Goal: Complete application form: Complete application form

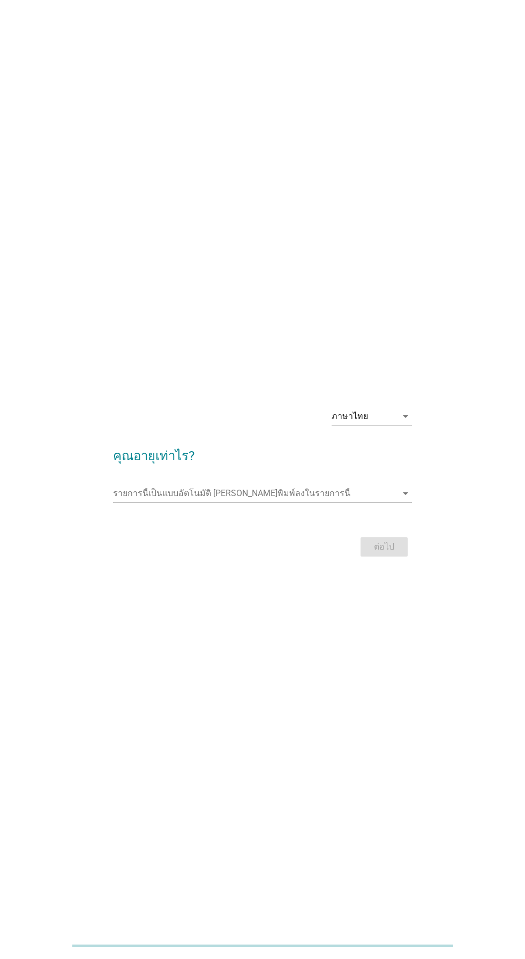
click at [228, 502] on input "รายการนี้เป็นแบบอัตโนมัติ คุณสามารถพิมพ์ลงในรายการนี้" at bounding box center [254, 493] width 283 height 17
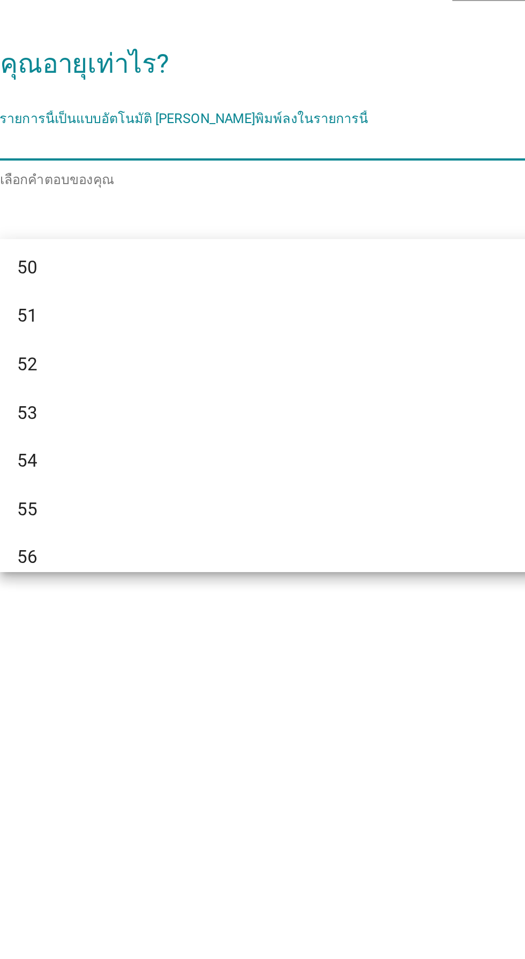
scroll to position [755, 0]
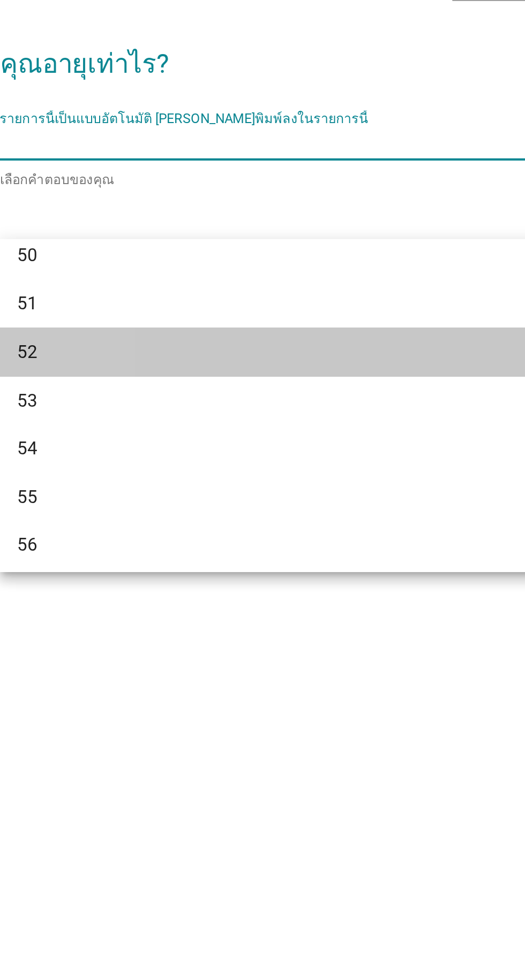
click at [128, 594] on div "52" at bounding box center [251, 593] width 258 height 13
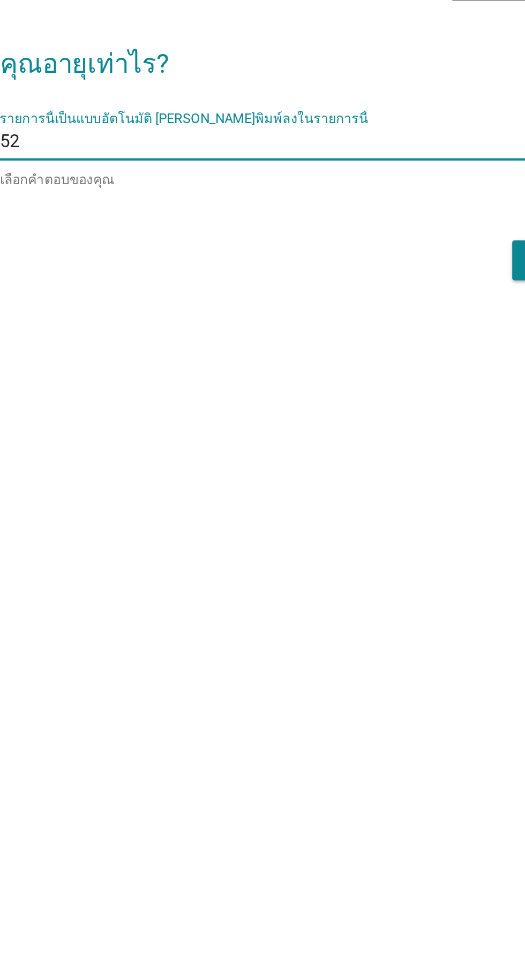
click at [352, 562] on div "ต่อไป" at bounding box center [262, 549] width 298 height 26
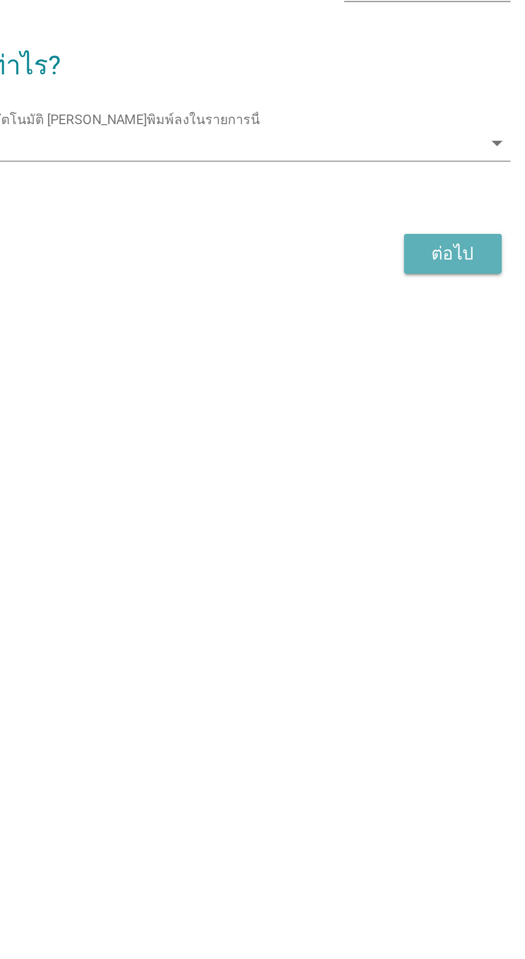
click at [386, 553] on div "ต่อไป" at bounding box center [384, 546] width 30 height 13
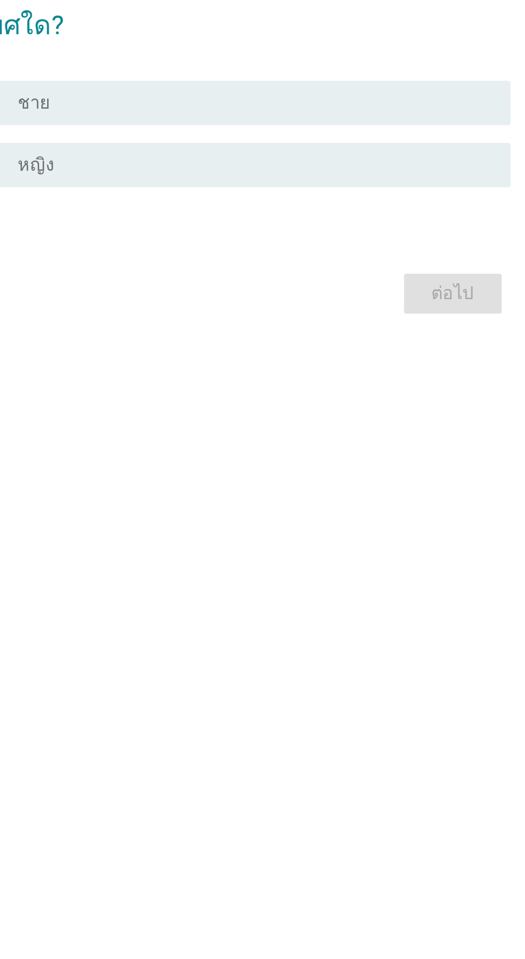
scroll to position [0, 0]
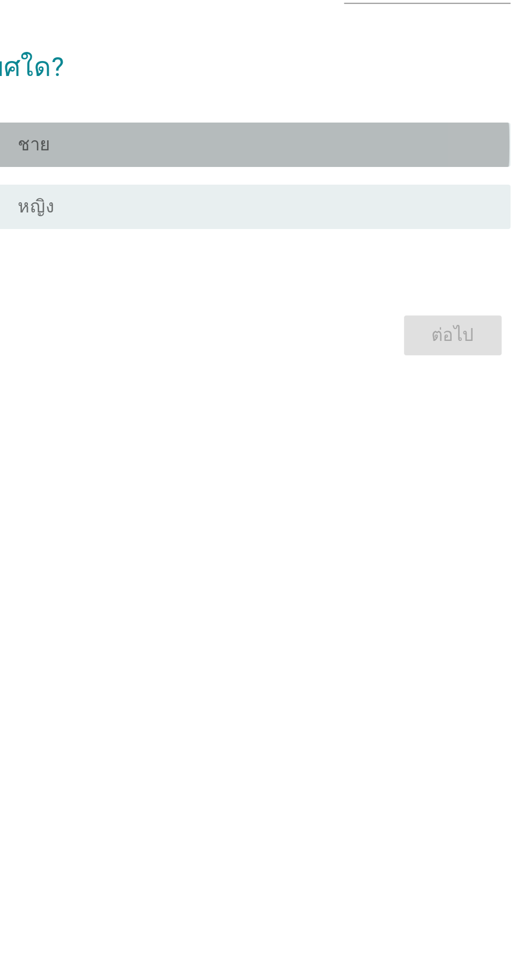
click at [283, 480] on div "radio_button_unchecked ชาย" at bounding box center [284, 474] width 221 height 11
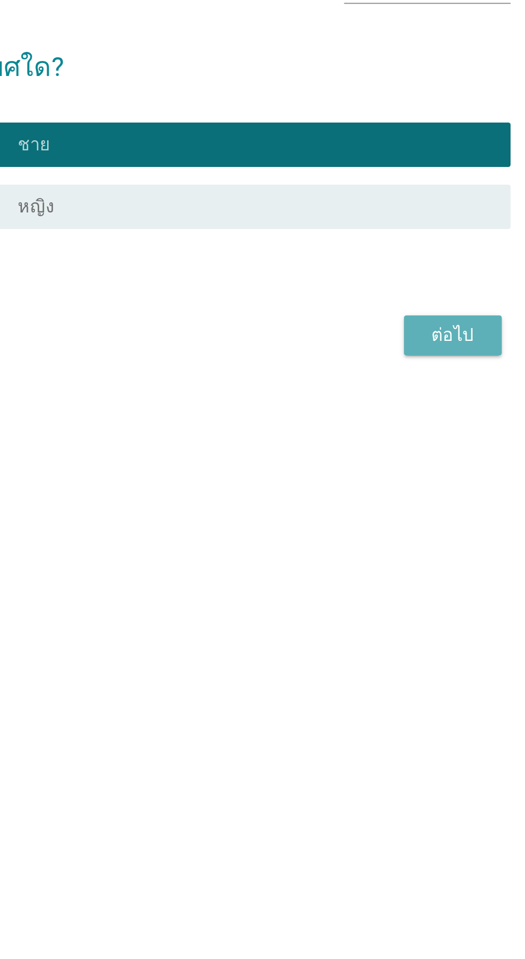
click at [383, 573] on div "ต่อไป" at bounding box center [384, 566] width 30 height 13
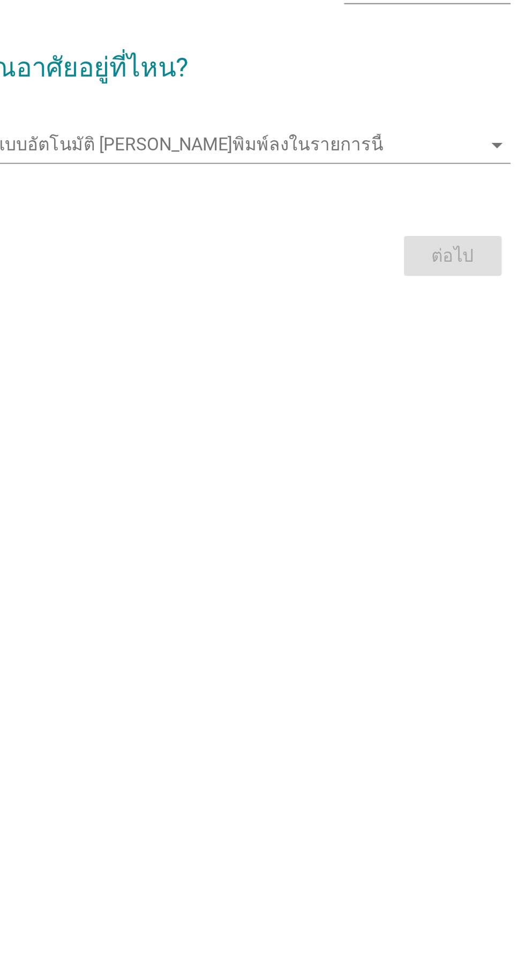
click at [369, 483] on input "รายการนี้เป็นแบบอัตโนมัติ คุณสามารถพิมพ์ลงในรายการนี้" at bounding box center [254, 474] width 283 height 17
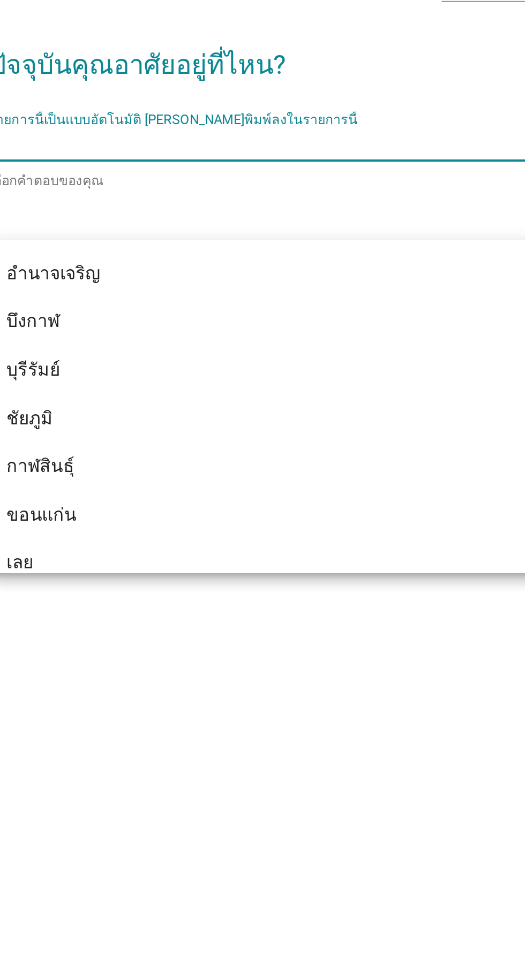
scroll to position [18, 0]
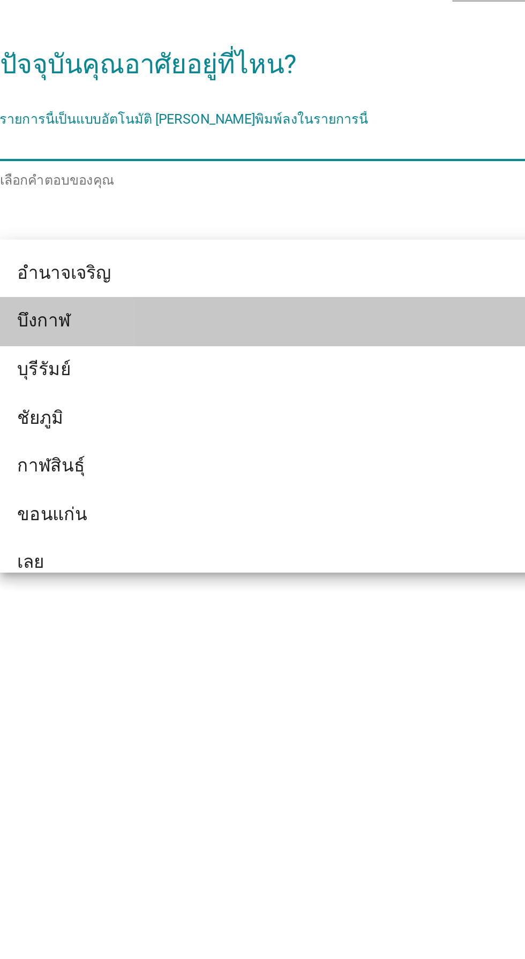
click at [239, 557] on div "บึงกาฬ" at bounding box center [251, 560] width 258 height 13
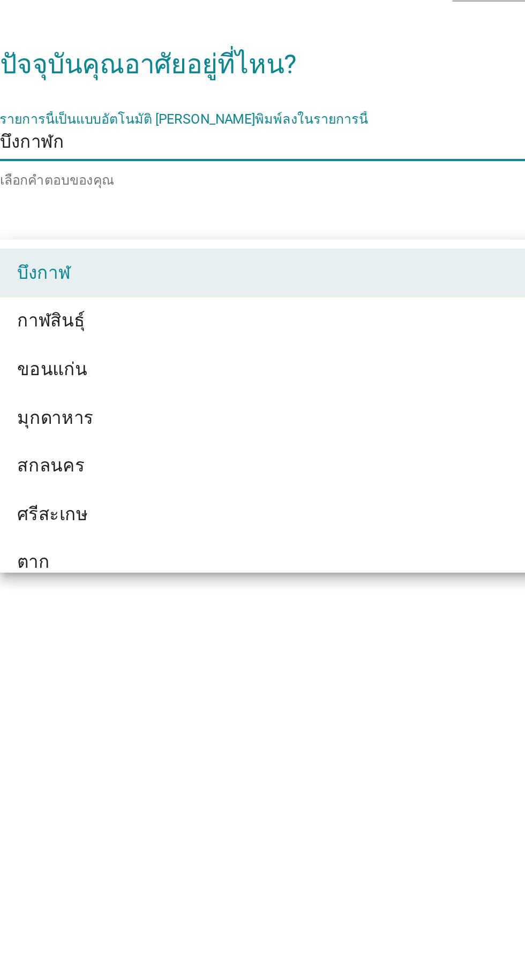
type input "กร"
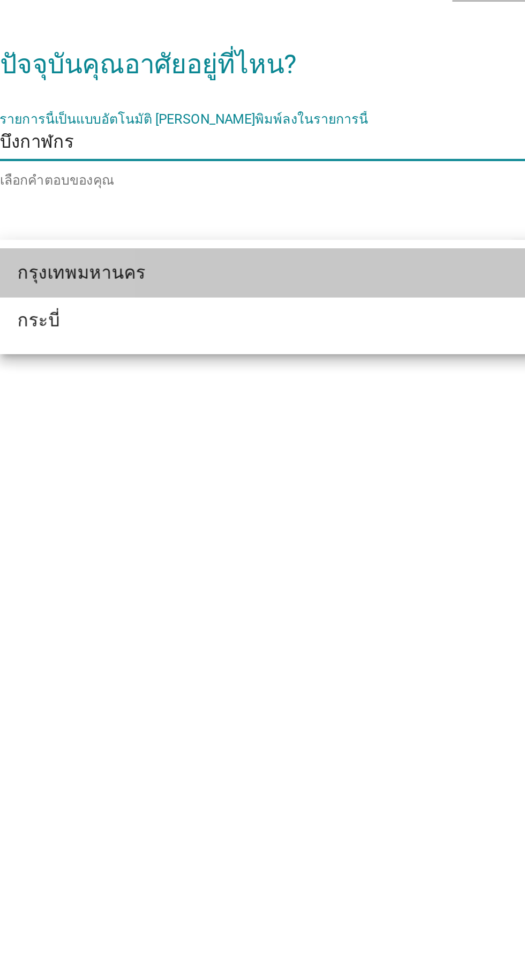
click at [249, 538] on div "กรุงเทพมหานคร" at bounding box center [251, 537] width 258 height 13
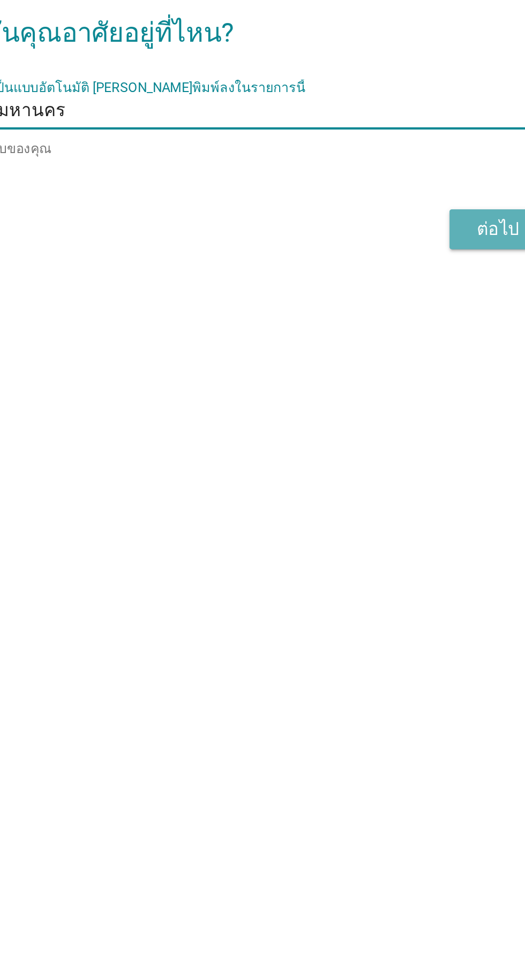
click at [379, 538] on div "ต่อไป" at bounding box center [384, 531] width 30 height 13
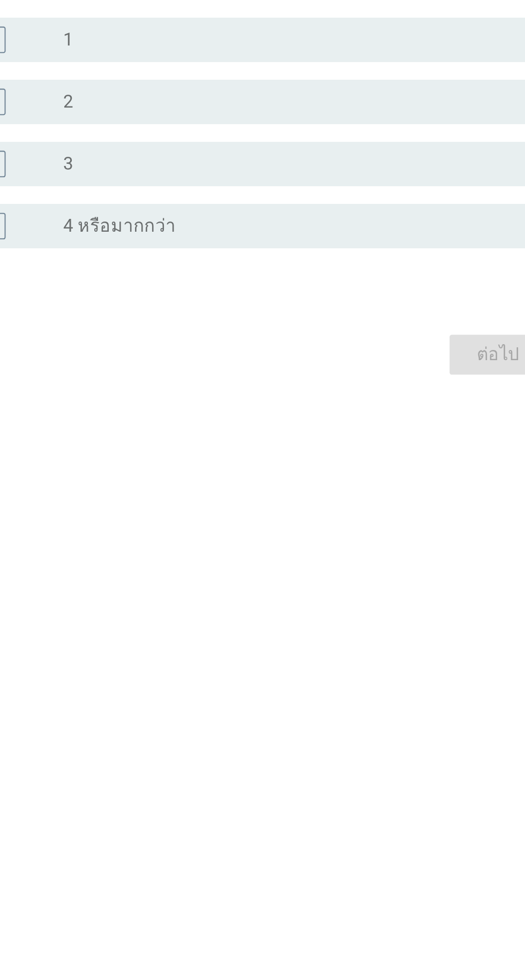
scroll to position [0, 0]
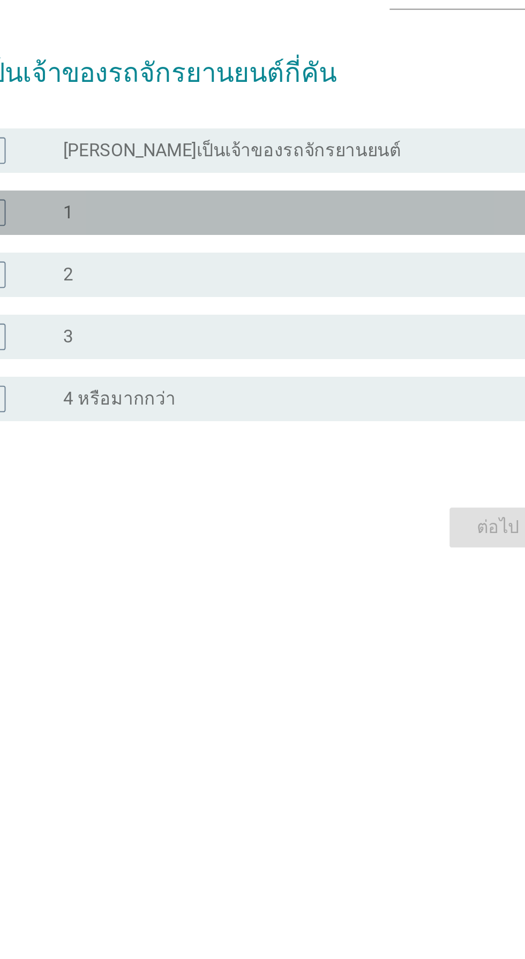
click at [289, 465] on div "radio_button_unchecked 1" at bounding box center [284, 459] width 221 height 11
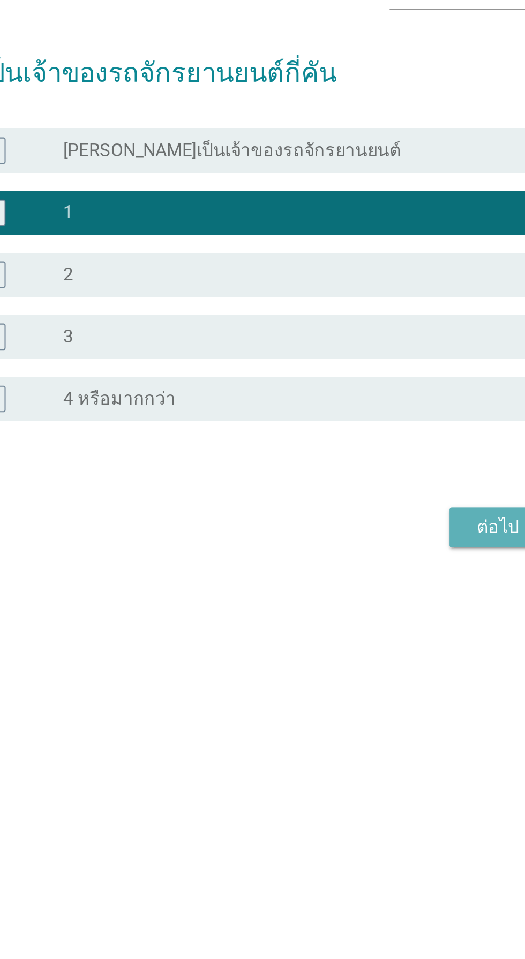
click at [384, 618] on div "ต่อไป" at bounding box center [384, 611] width 30 height 13
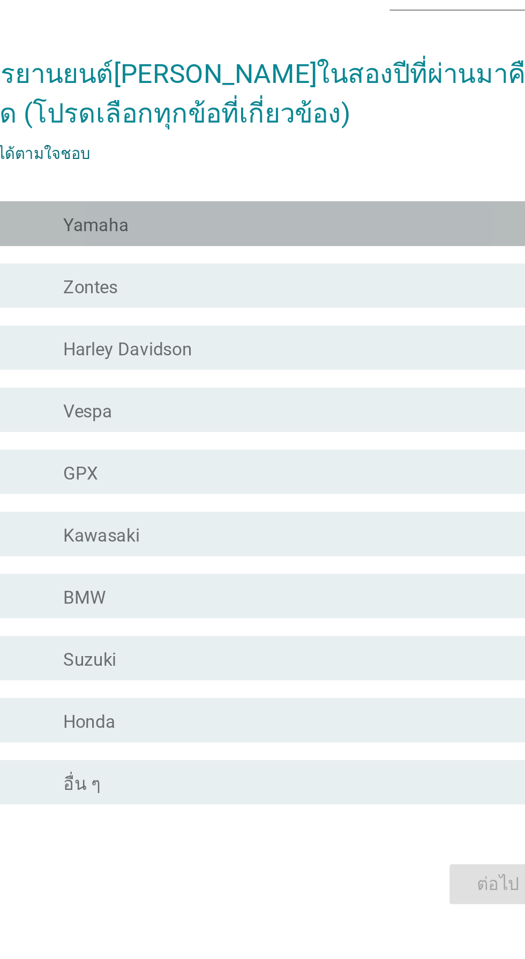
click at [276, 385] on div "check_box_outline_blank Yamaha" at bounding box center [288, 378] width 229 height 13
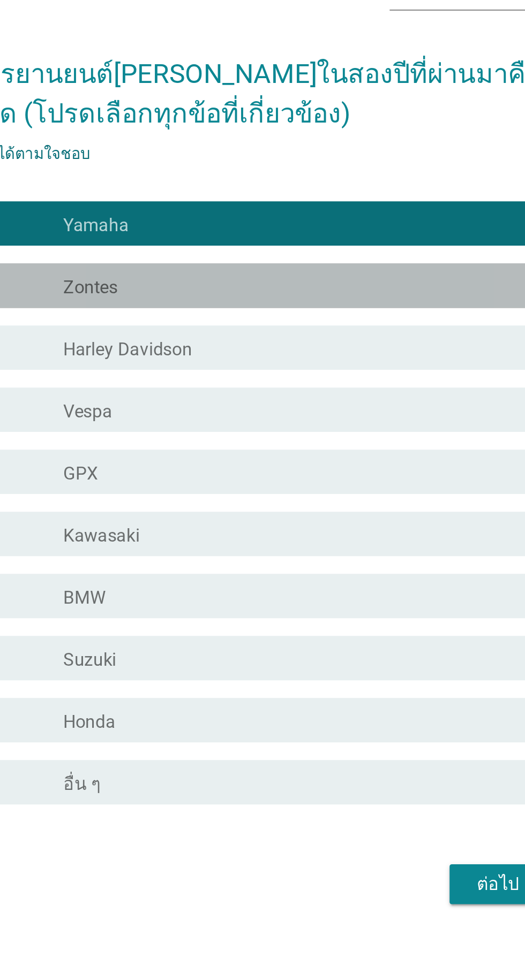
click at [294, 415] on div "check_box_outline_blank Zontes" at bounding box center [288, 408] width 229 height 13
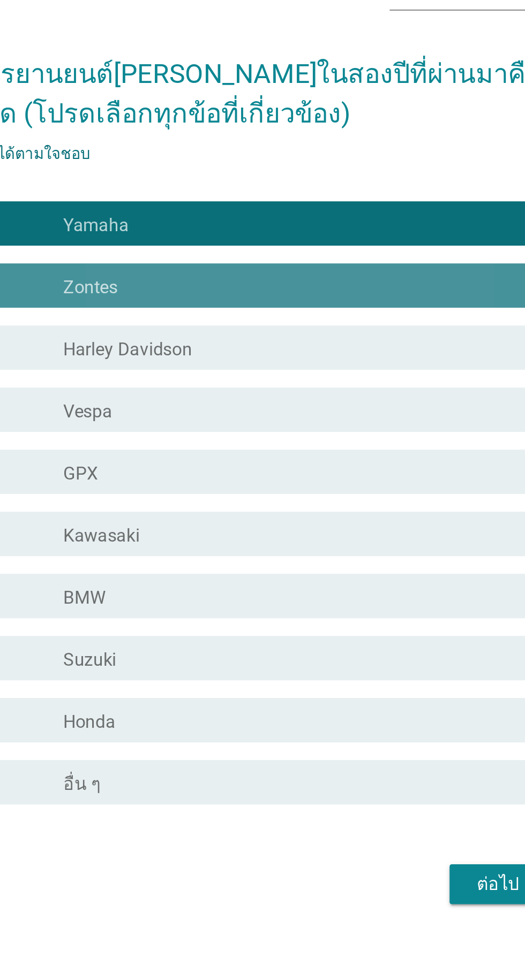
click at [292, 415] on div "check_box_outline_blank Zontes" at bounding box center [288, 408] width 229 height 13
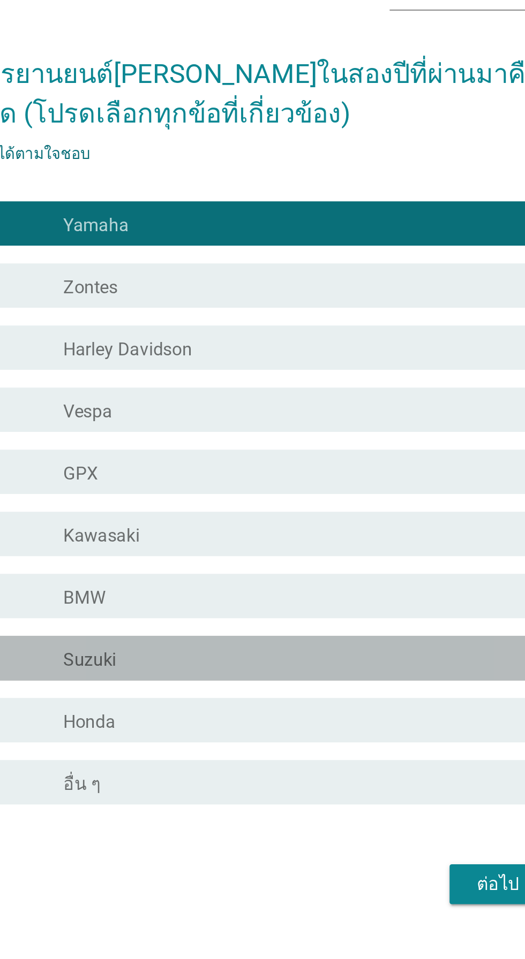
click at [244, 595] on div "check_box_outline_blank Suzuki" at bounding box center [288, 588] width 229 height 13
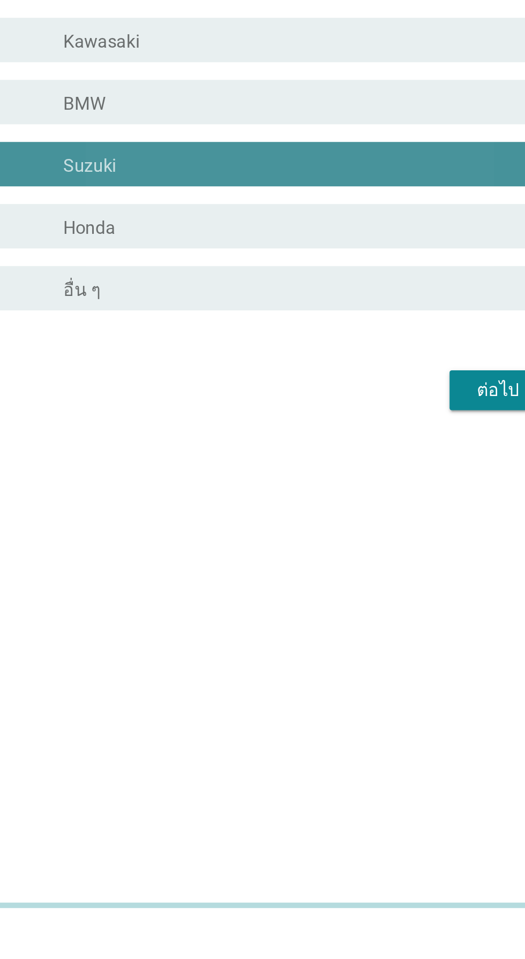
scroll to position [26, 0]
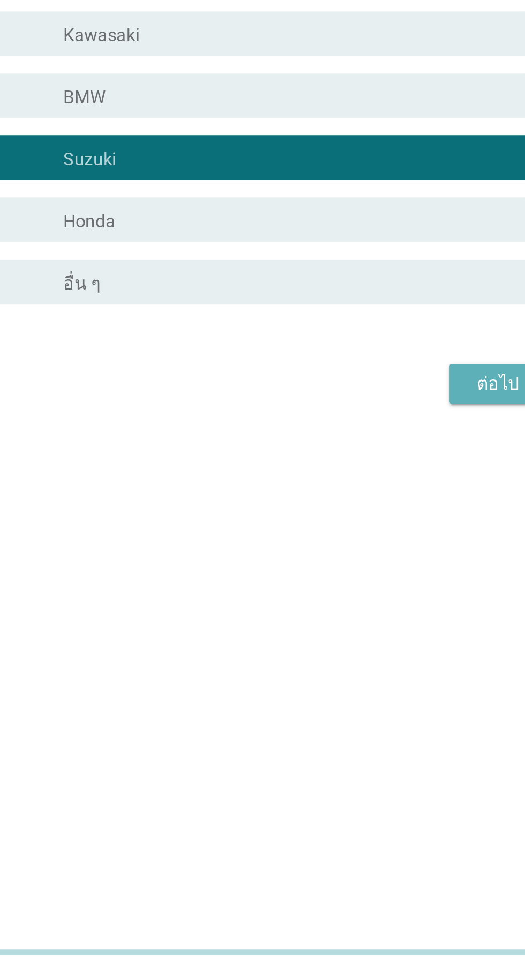
click at [385, 678] on div "ต่อไป" at bounding box center [384, 671] width 30 height 13
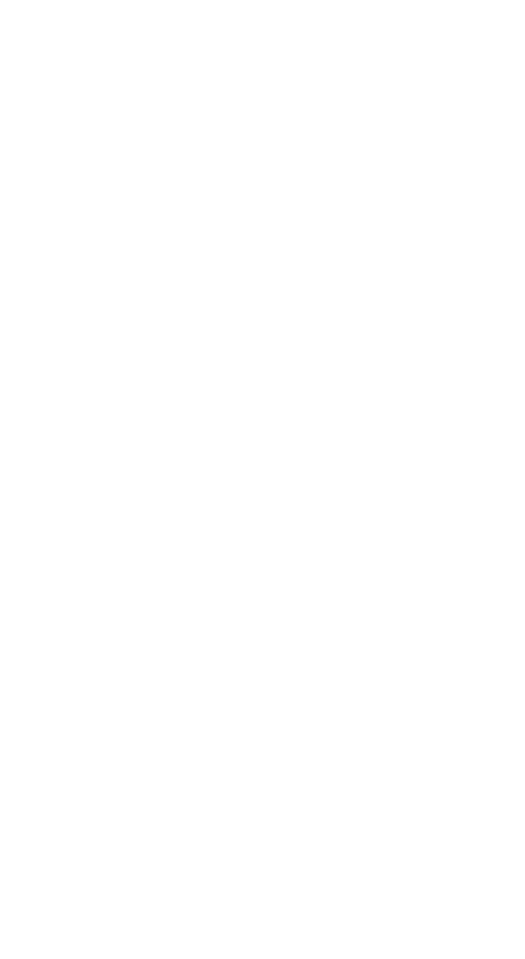
scroll to position [71, 0]
